Goal: Transaction & Acquisition: Purchase product/service

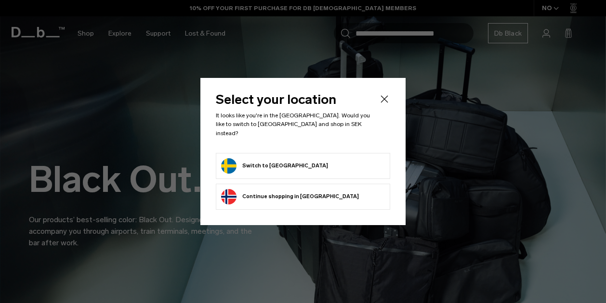
click at [280, 160] on button "Switch to Sweden" at bounding box center [274, 165] width 107 height 15
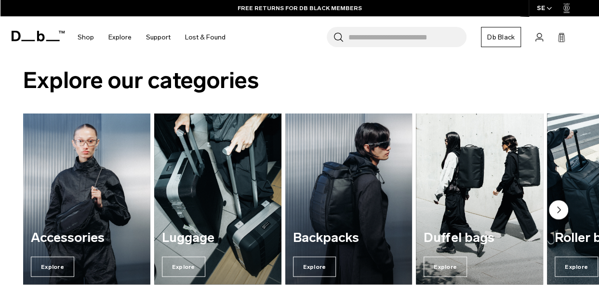
scroll to position [901, 0]
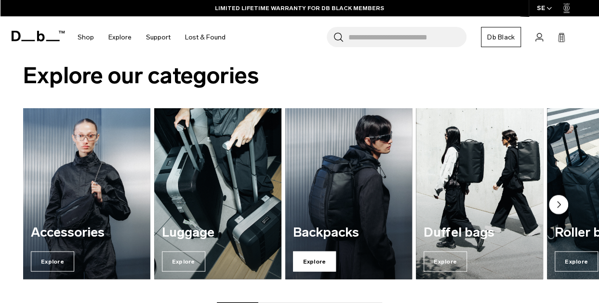
click at [319, 258] on span "Explore" at bounding box center [314, 262] width 43 height 20
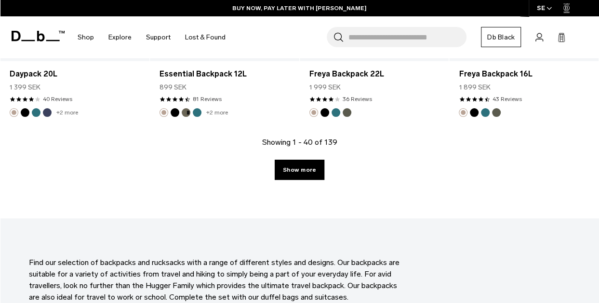
scroll to position [2511, 0]
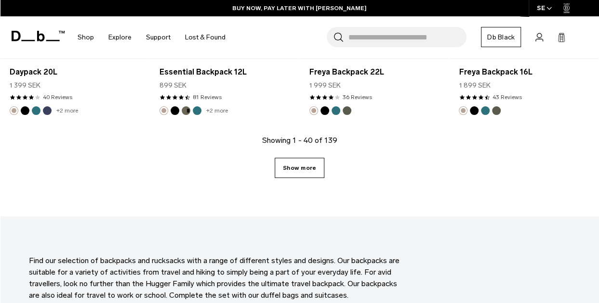
click at [296, 168] on link "Show more" at bounding box center [299, 168] width 50 height 20
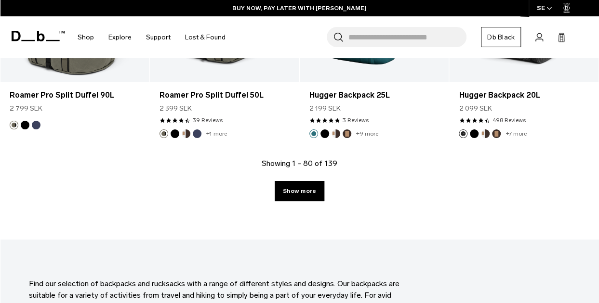
scroll to position [4902, 0]
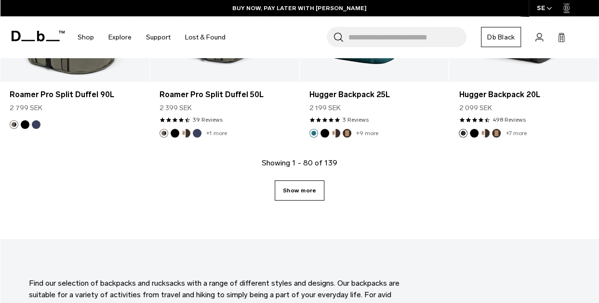
click at [300, 189] on link "Show more" at bounding box center [299, 191] width 50 height 20
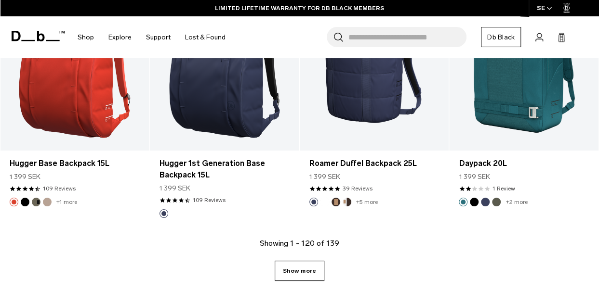
scroll to position [7247, 0]
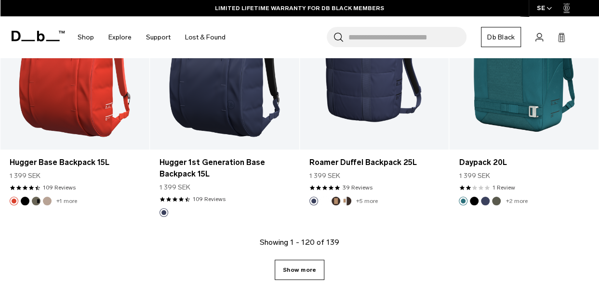
click at [296, 268] on link "Show more" at bounding box center [299, 270] width 50 height 20
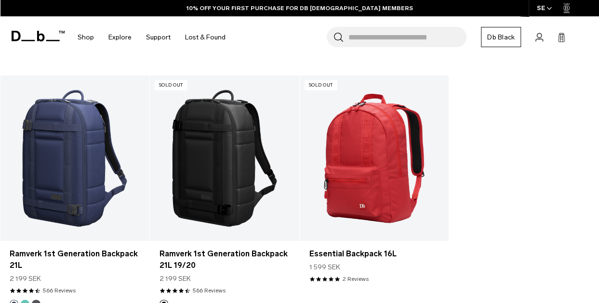
scroll to position [8389, 0]
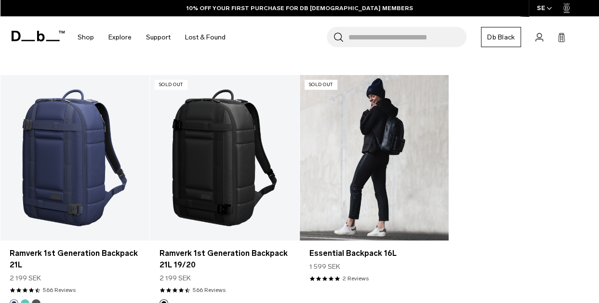
click at [396, 134] on link "Essential Backpack 16L" at bounding box center [374, 158] width 149 height 166
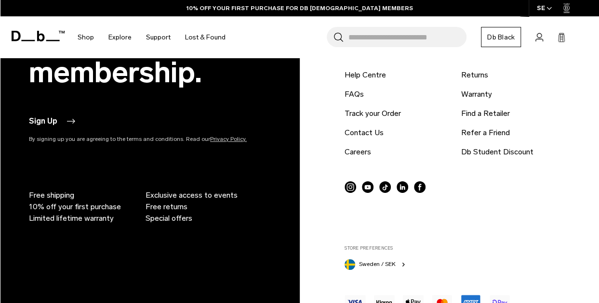
scroll to position [1751, 0]
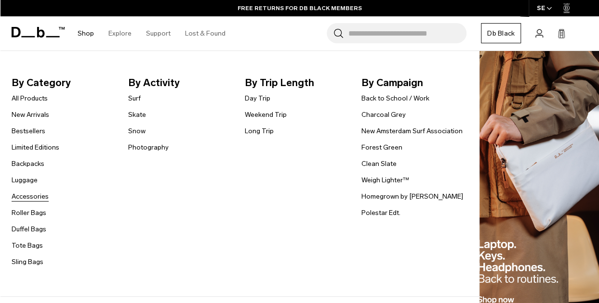
click at [40, 197] on link "Accessories" at bounding box center [30, 197] width 37 height 10
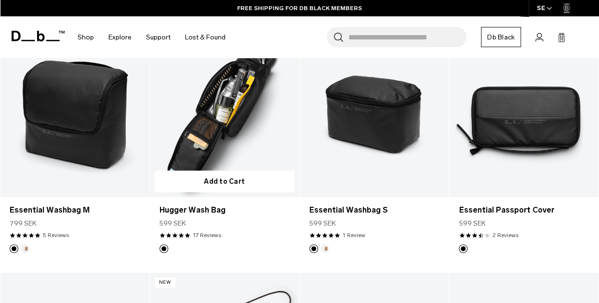
scroll to position [1162, 0]
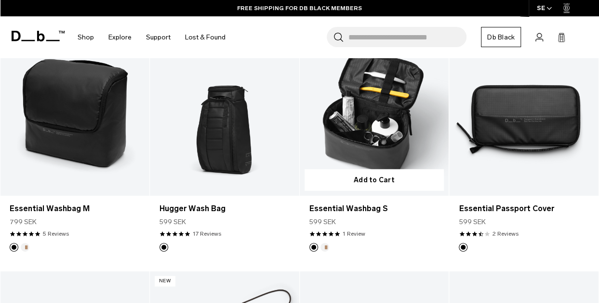
click at [325, 246] on button "Oatmilk" at bounding box center [324, 247] width 9 height 9
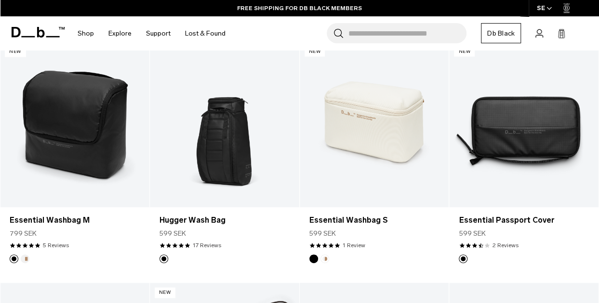
scroll to position [1149, 0]
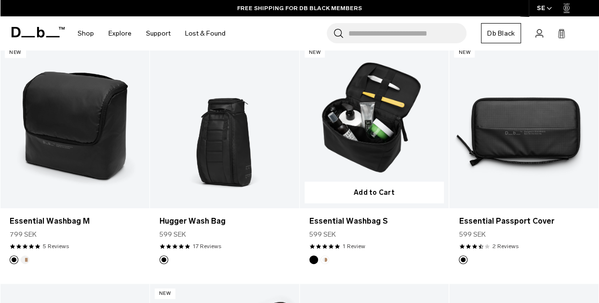
click at [385, 132] on link "Essential Washbag S Oatmilk" at bounding box center [374, 126] width 149 height 166
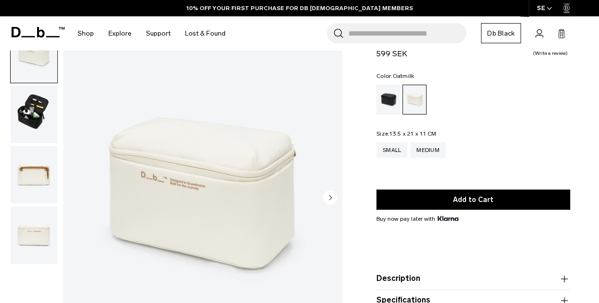
scroll to position [41, 0]
click at [326, 198] on circle "Next slide" at bounding box center [330, 197] width 14 height 14
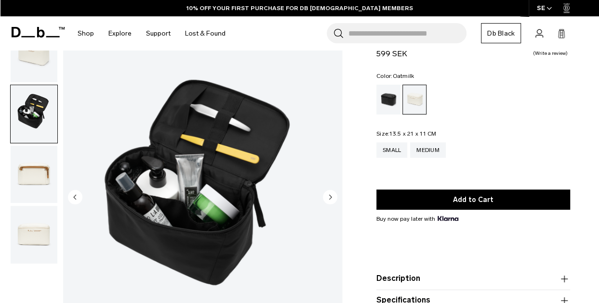
click at [327, 199] on circle "Next slide" at bounding box center [330, 197] width 14 height 14
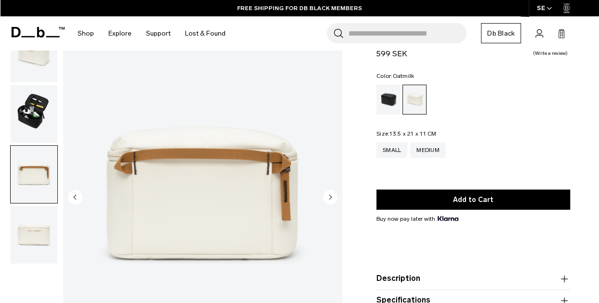
click at [327, 199] on circle "Next slide" at bounding box center [330, 197] width 14 height 14
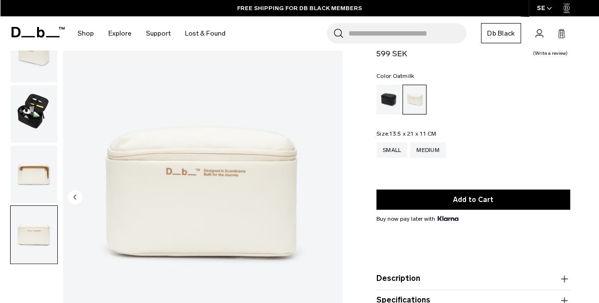
click at [327, 199] on img "4 / 4" at bounding box center [202, 198] width 279 height 348
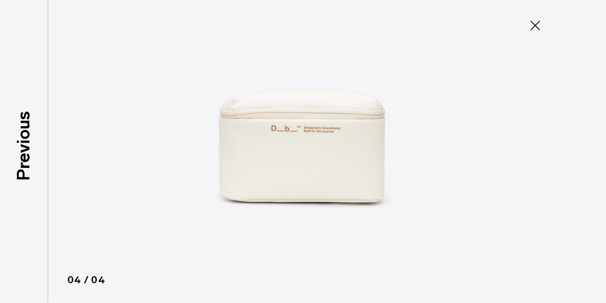
click at [537, 23] on icon at bounding box center [535, 26] width 10 height 10
